Goal: Task Accomplishment & Management: Manage account settings

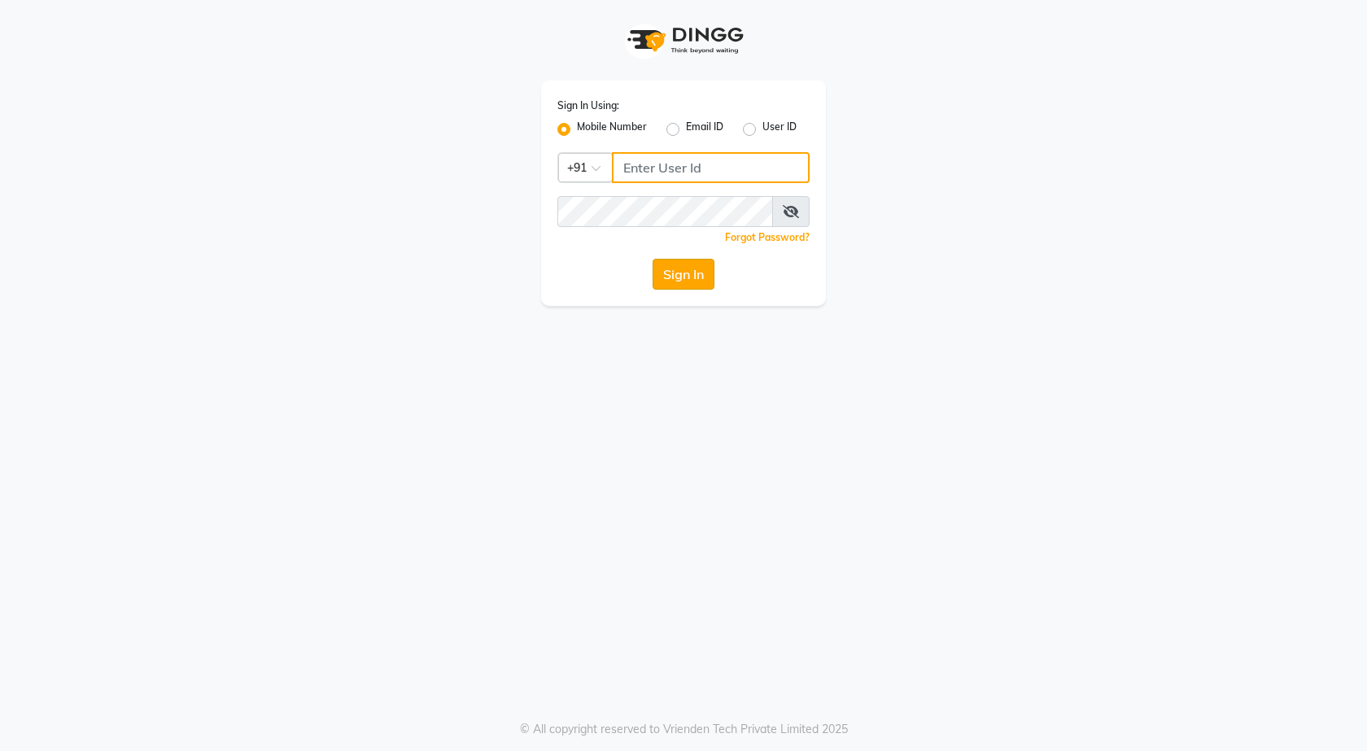
type input "7769865421"
click at [658, 272] on button "Sign In" at bounding box center [683, 274] width 62 height 31
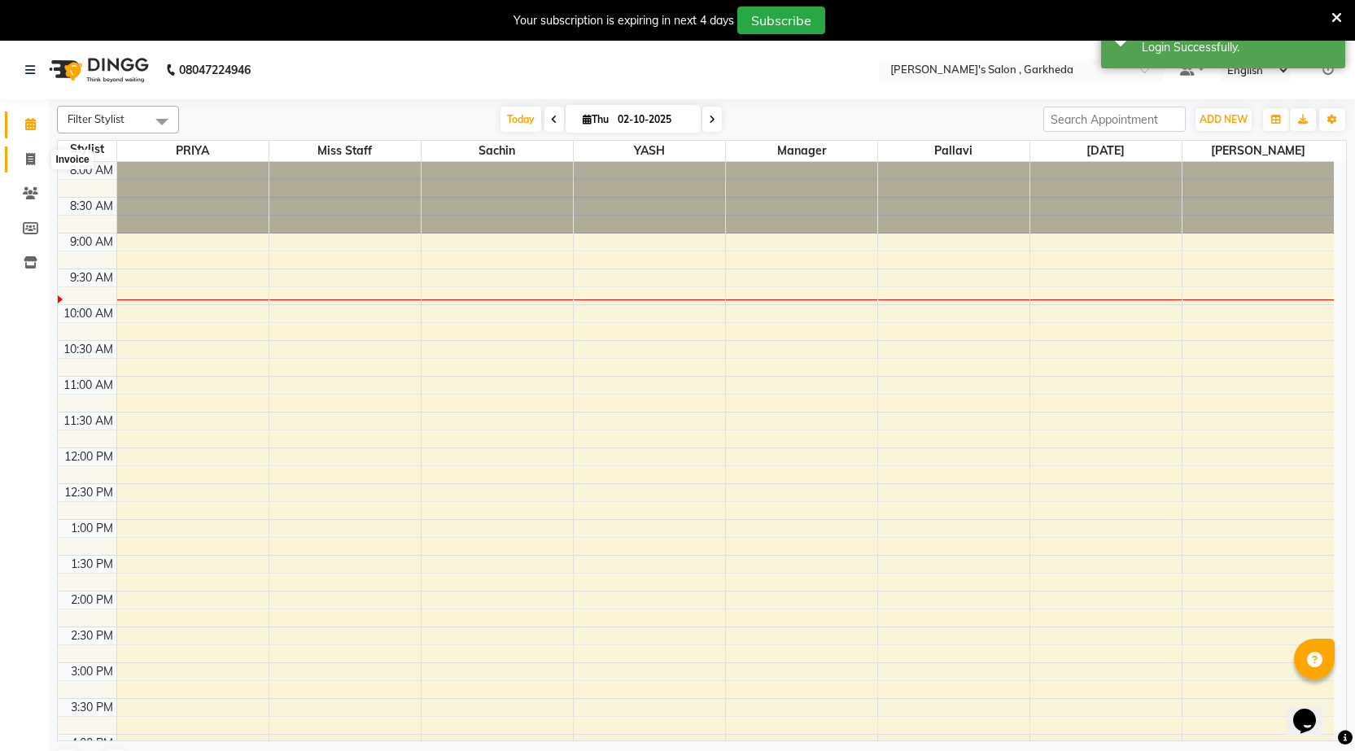
click at [28, 163] on icon at bounding box center [30, 159] width 9 height 12
select select "7062"
select select "service"
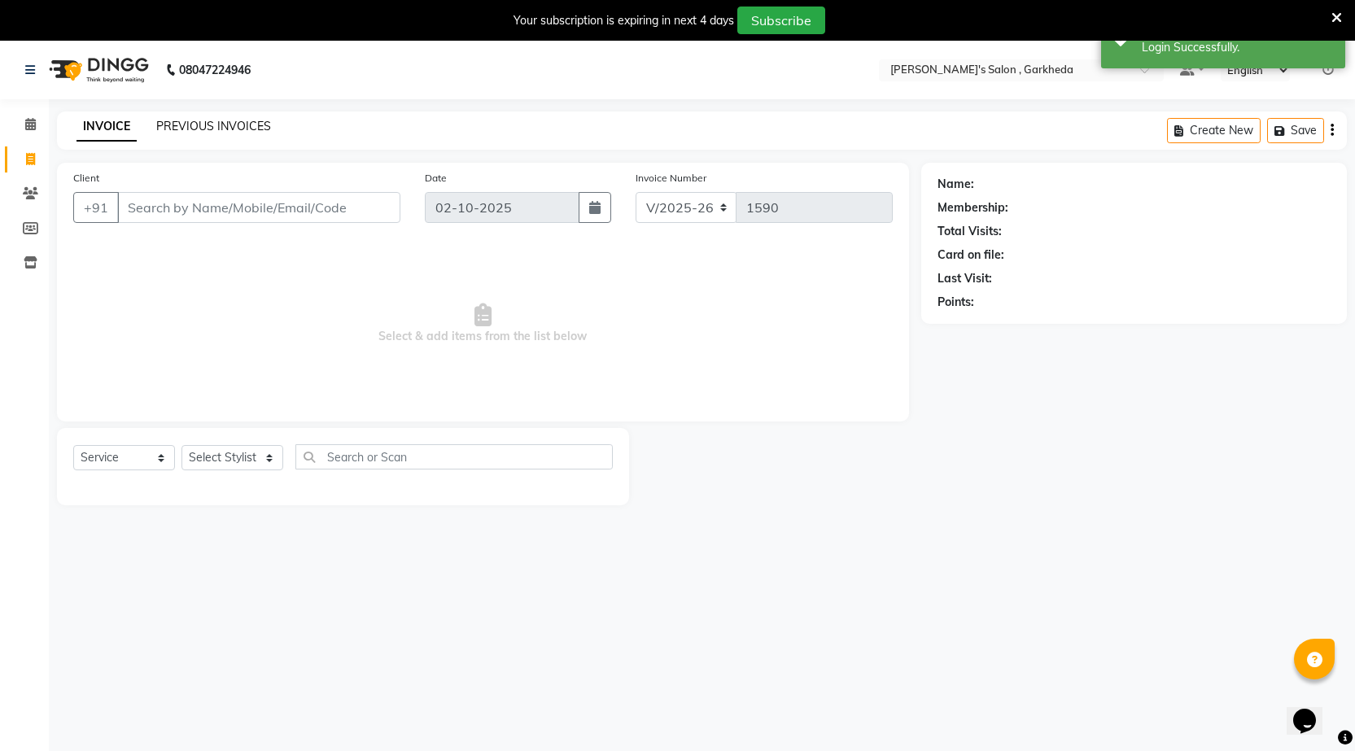
click at [197, 127] on link "PREVIOUS INVOICES" at bounding box center [213, 126] width 115 height 15
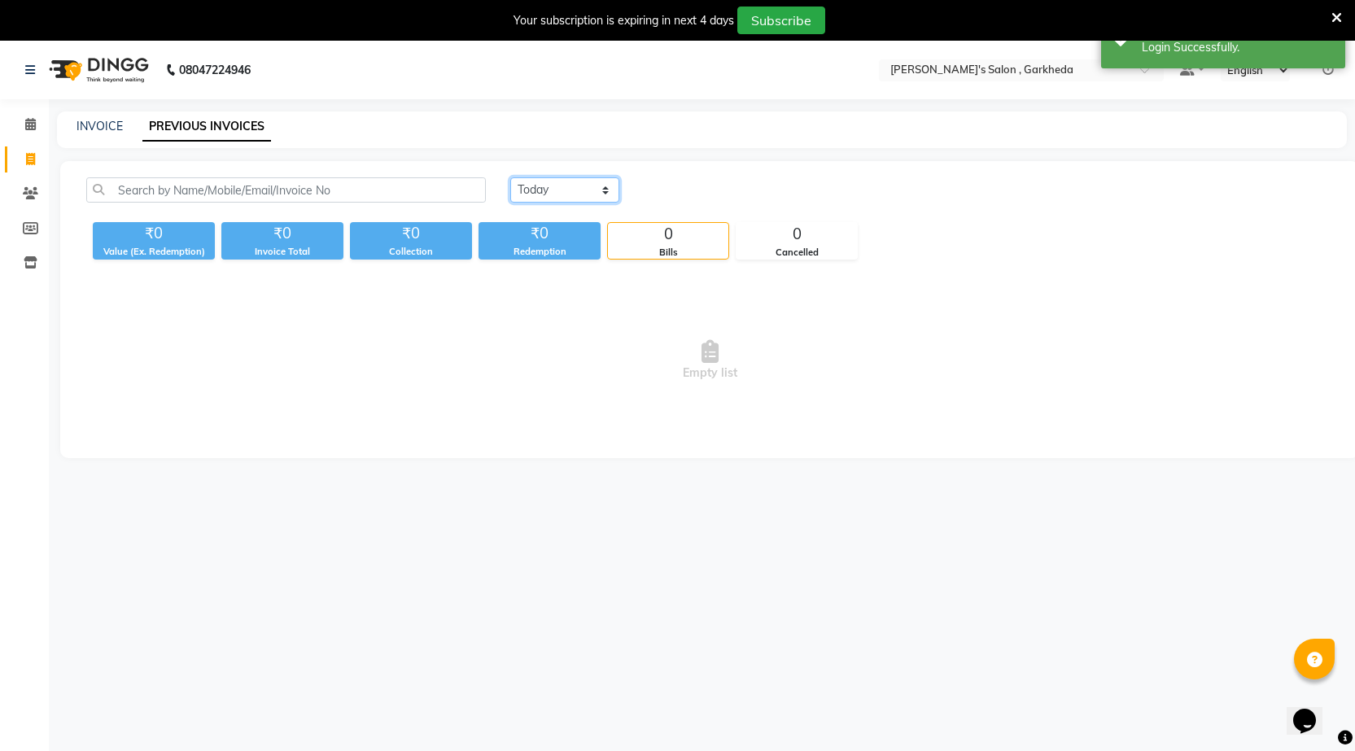
click at [560, 190] on select "[DATE] [DATE] Custom Range" at bounding box center [564, 189] width 109 height 25
select select "[DATE]"
click at [510, 177] on select "[DATE] [DATE] Custom Range" at bounding box center [564, 189] width 109 height 25
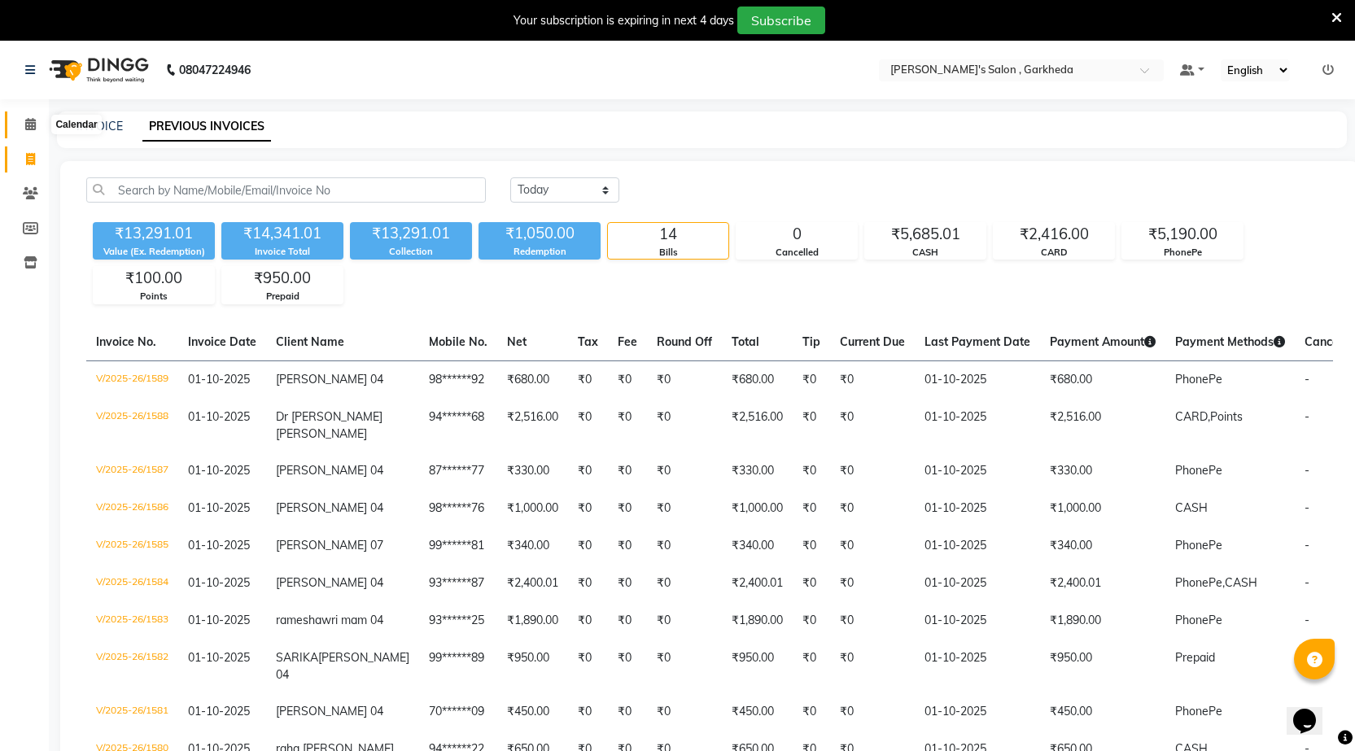
click at [37, 125] on span at bounding box center [30, 125] width 28 height 19
